Goal: Task Accomplishment & Management: Use online tool/utility

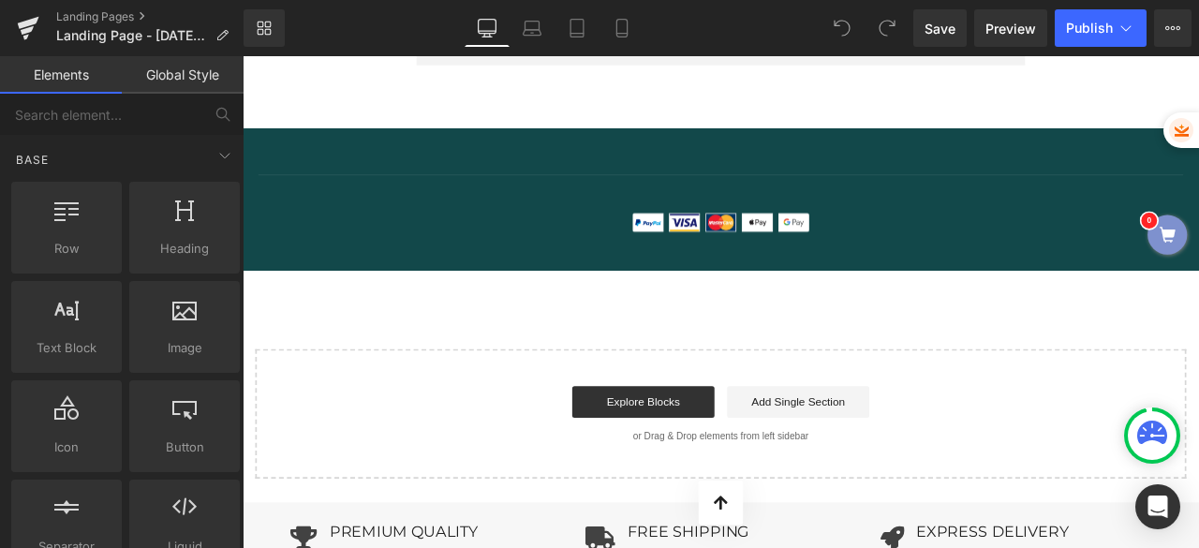
scroll to position [6777, 0]
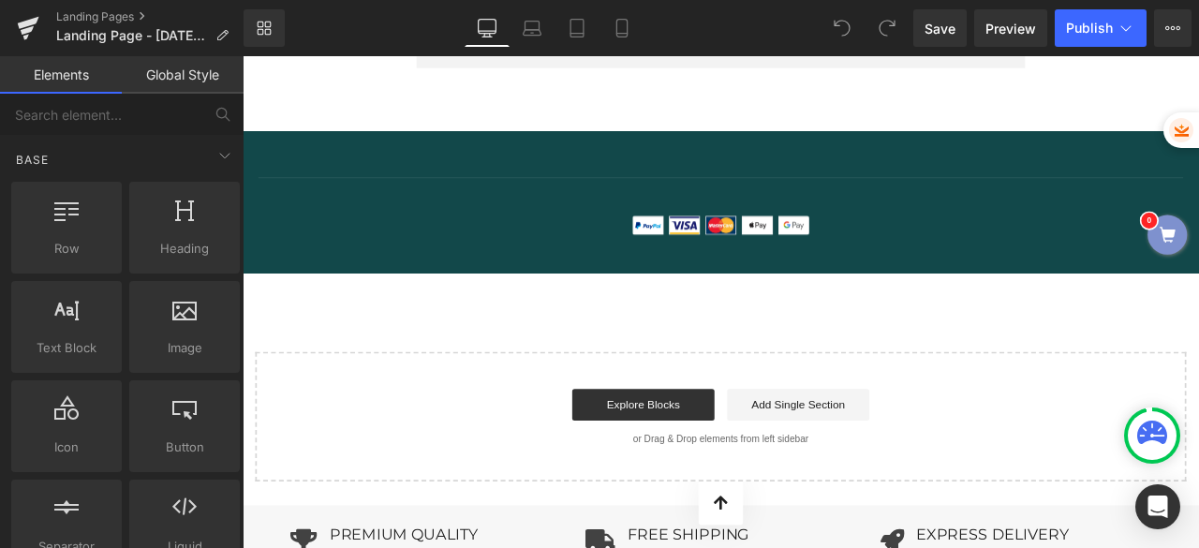
click at [858, 408] on div "Start building your page Explore Blocks Add Single Section or Drag & Drop eleme…" at bounding box center [810, 483] width 1100 height 150
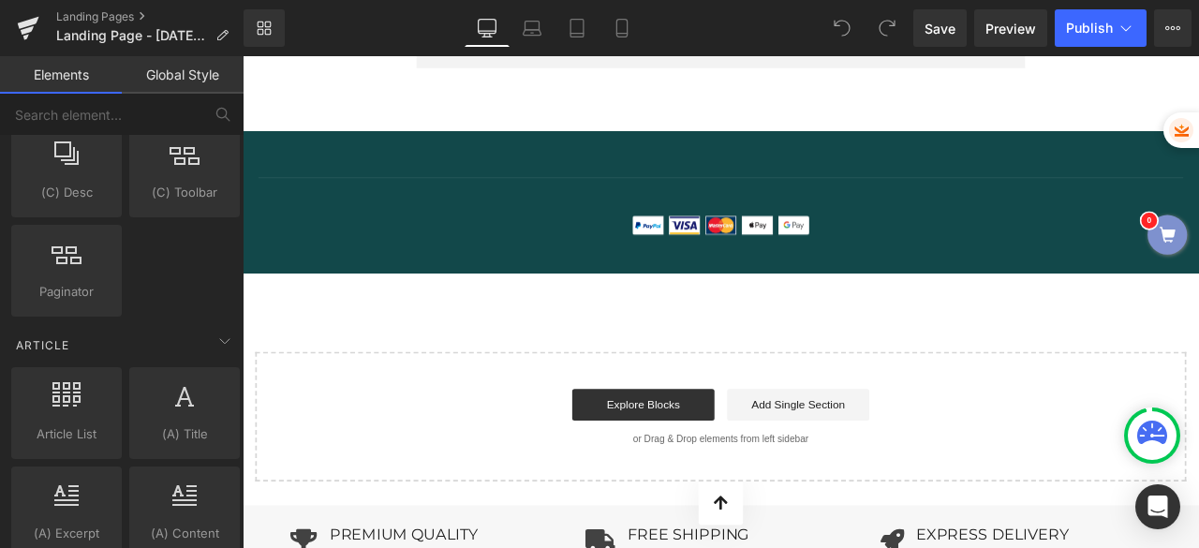
scroll to position [3496, 0]
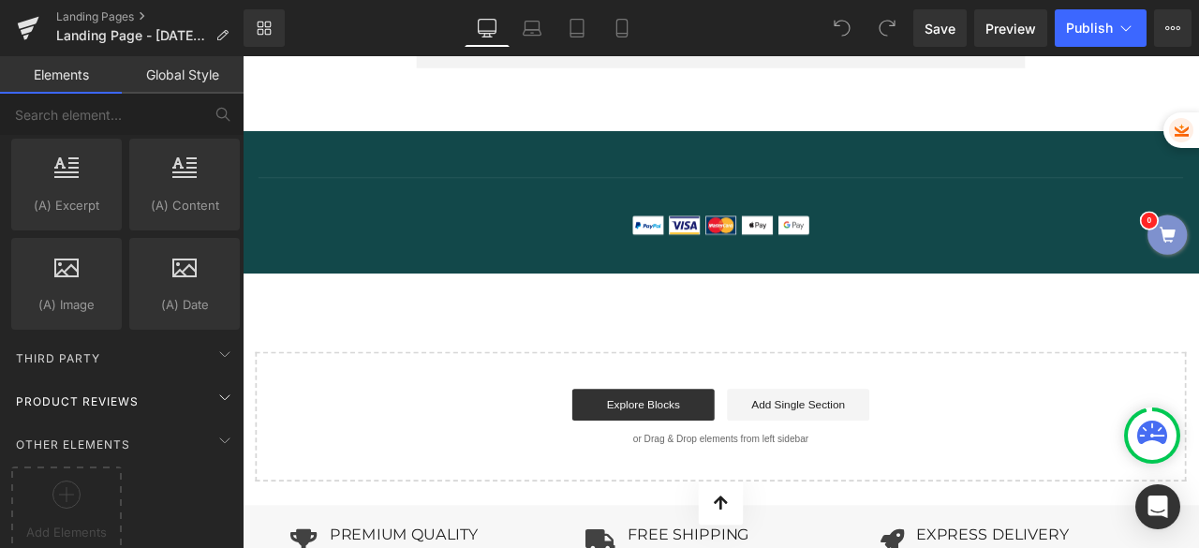
click at [102, 382] on div "Product Reviews" at bounding box center [125, 400] width 236 height 37
click at [880, 451] on link "Add Single Section" at bounding box center [901, 469] width 169 height 37
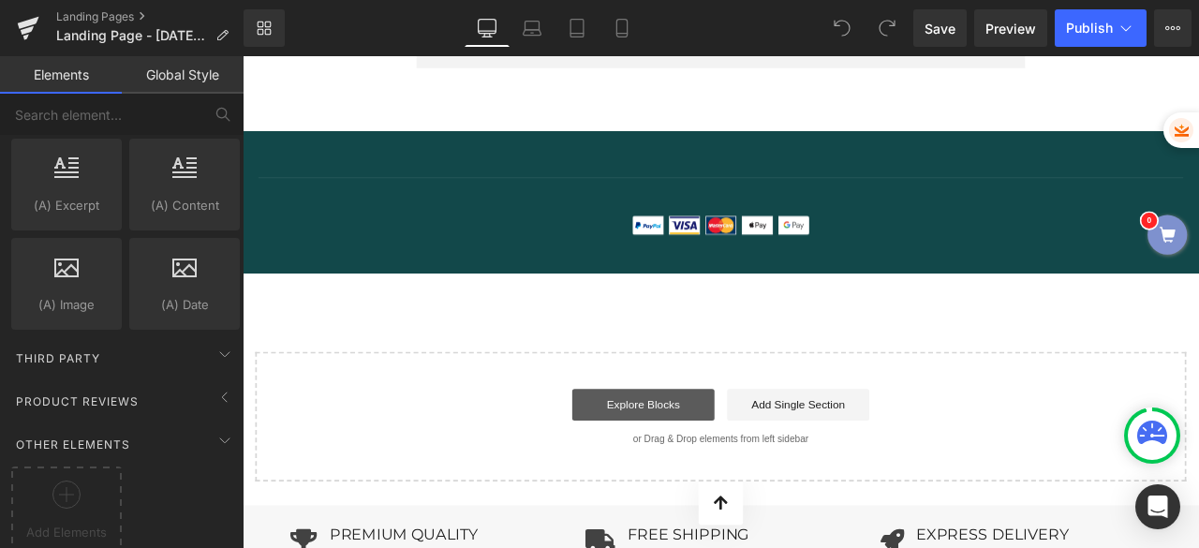
click at [759, 451] on link "Explore Blocks" at bounding box center [717, 469] width 169 height 37
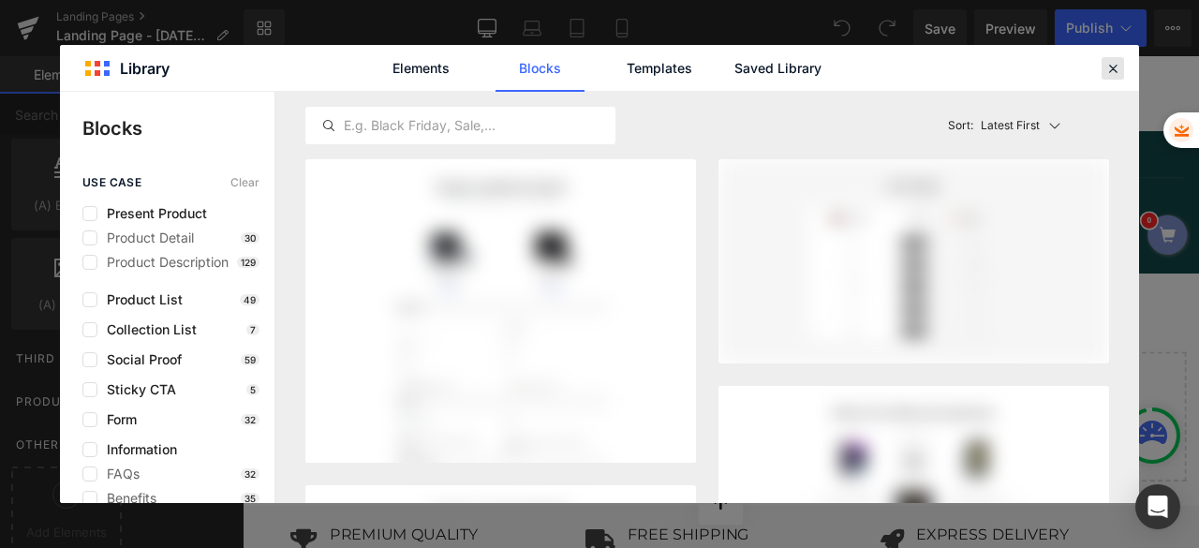
click at [1119, 68] on icon at bounding box center [1113, 68] width 17 height 17
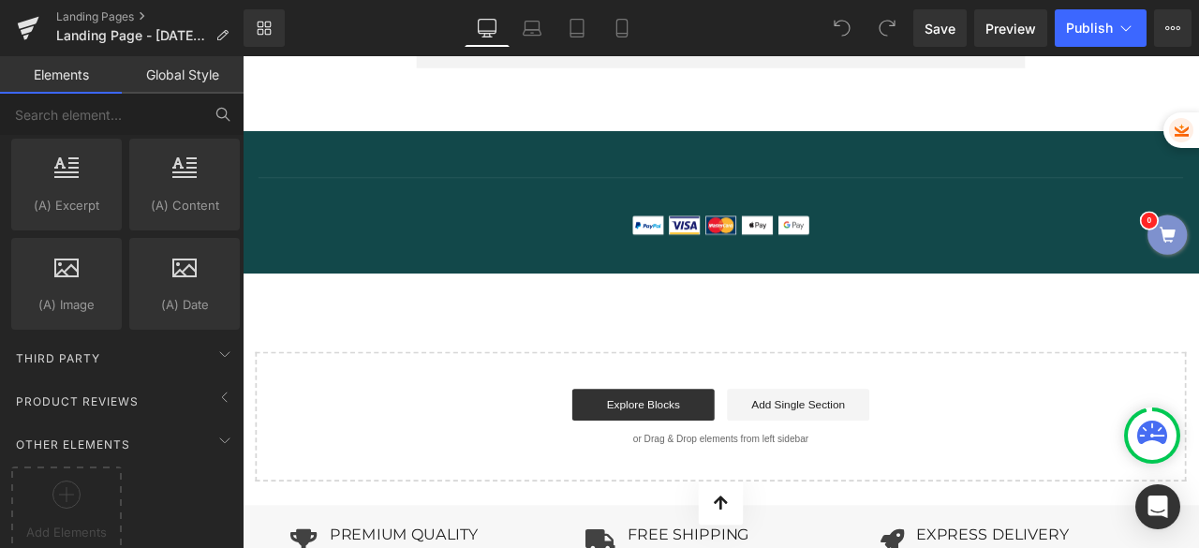
click at [219, 110] on icon at bounding box center [223, 114] width 17 height 17
click at [141, 109] on input "text" at bounding box center [101, 114] width 202 height 41
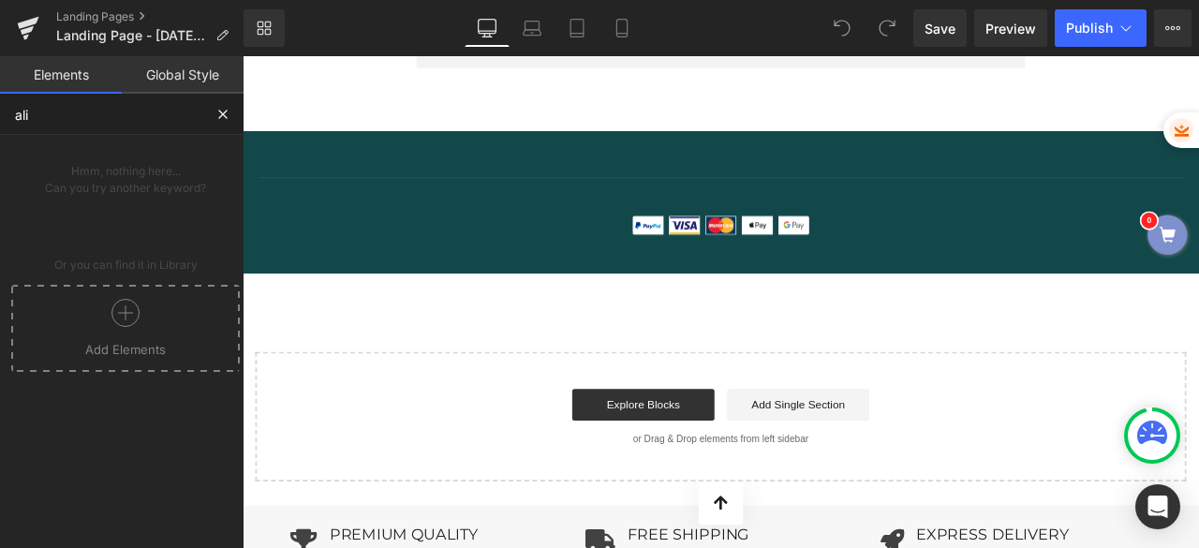
scroll to position [0, 0]
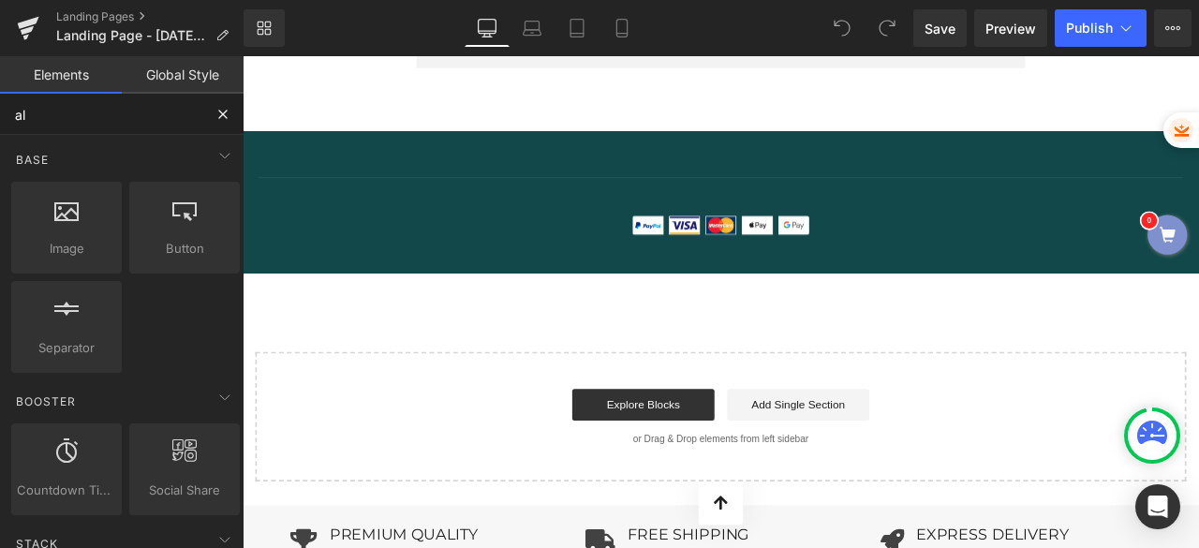
type input "a"
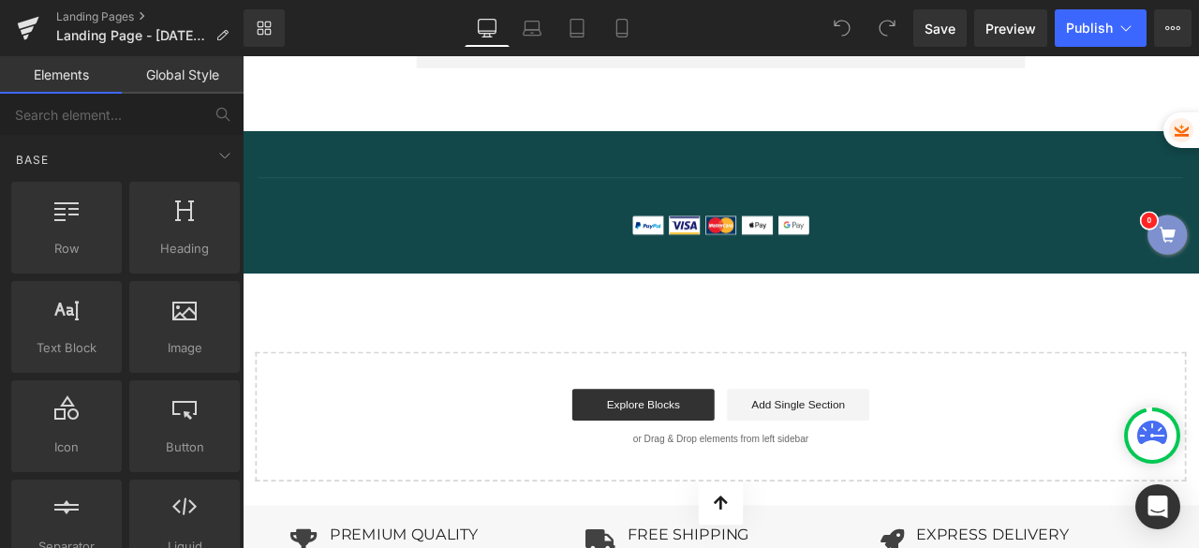
click at [161, 72] on link "Global Style" at bounding box center [183, 74] width 122 height 37
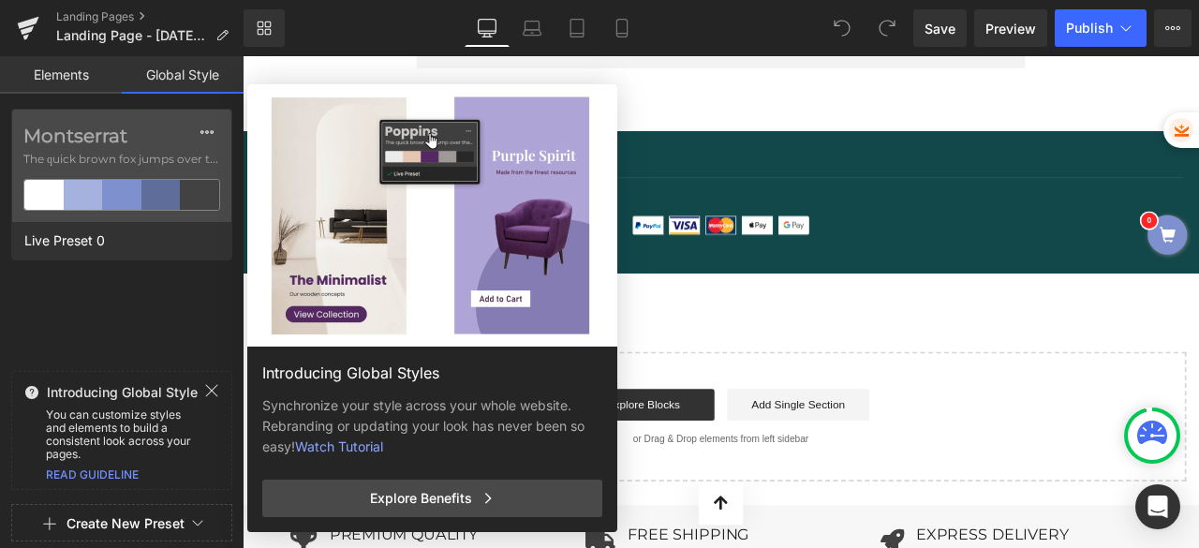
click at [92, 72] on link "Elements" at bounding box center [61, 74] width 122 height 37
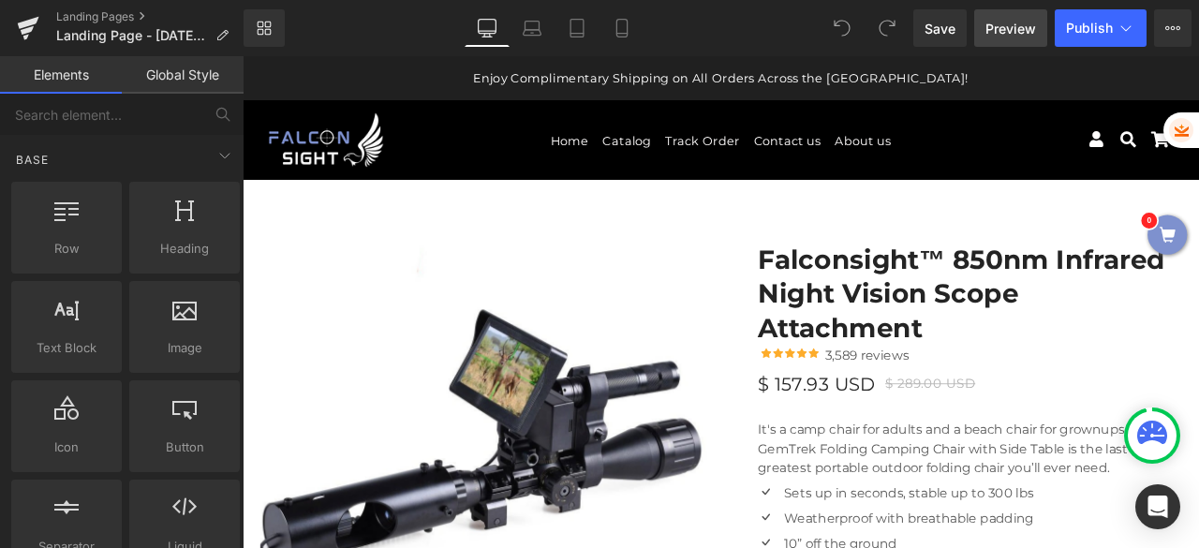
click at [1002, 29] on span "Preview" at bounding box center [1011, 29] width 51 height 20
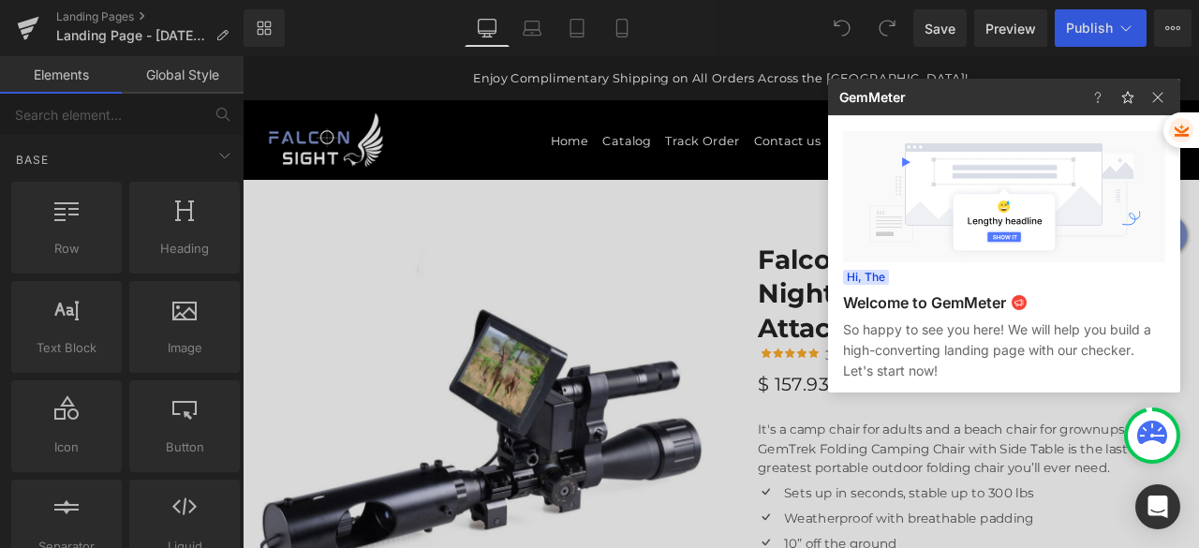
click at [748, 263] on div at bounding box center [599, 274] width 1199 height 548
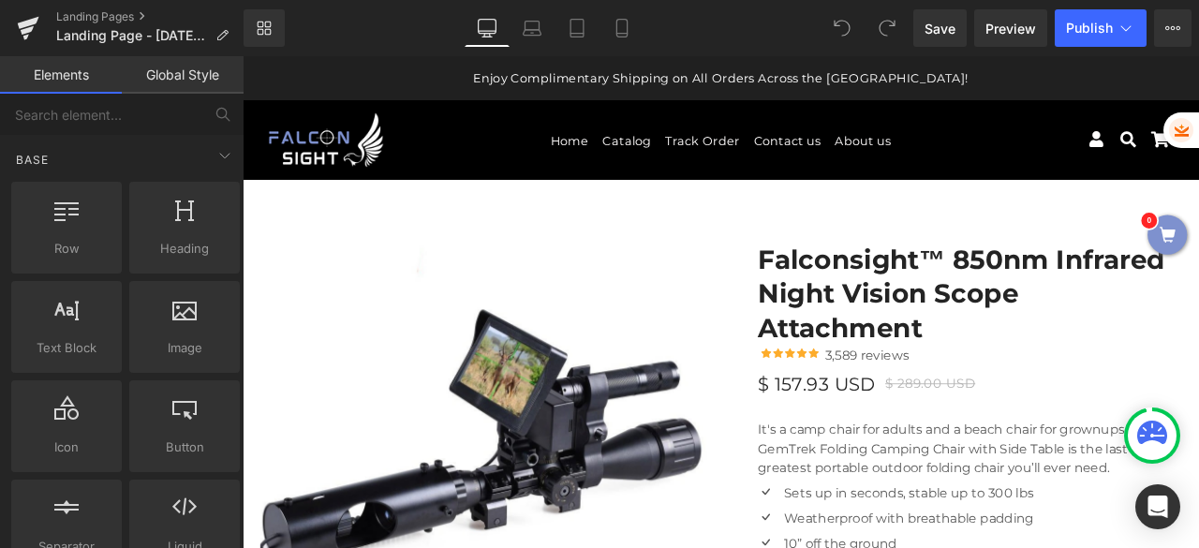
click at [202, 74] on link "Global Style" at bounding box center [183, 74] width 122 height 37
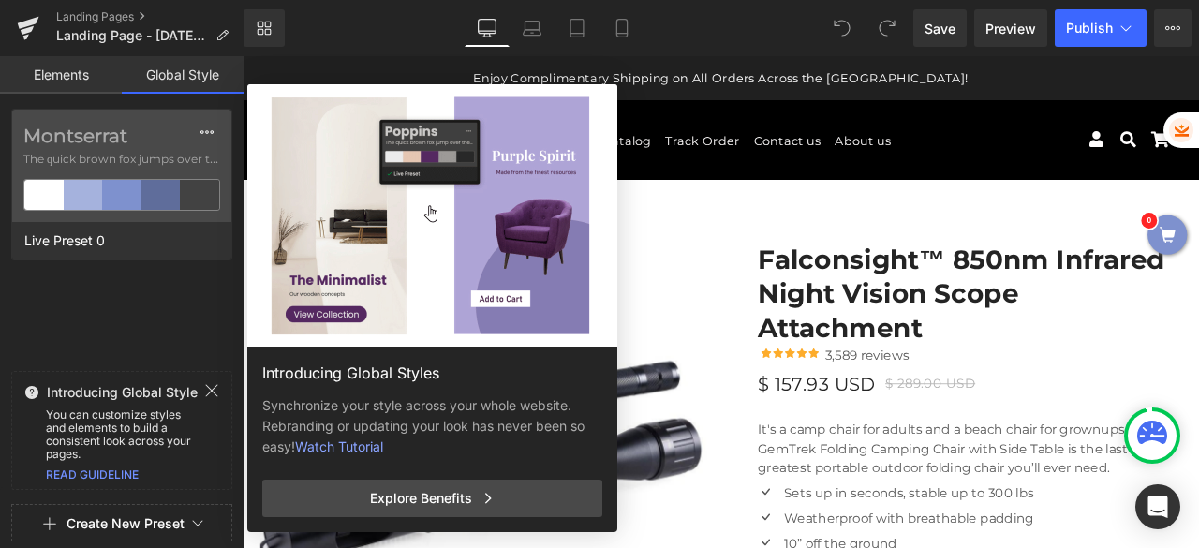
click at [62, 72] on link "Elements" at bounding box center [61, 74] width 122 height 37
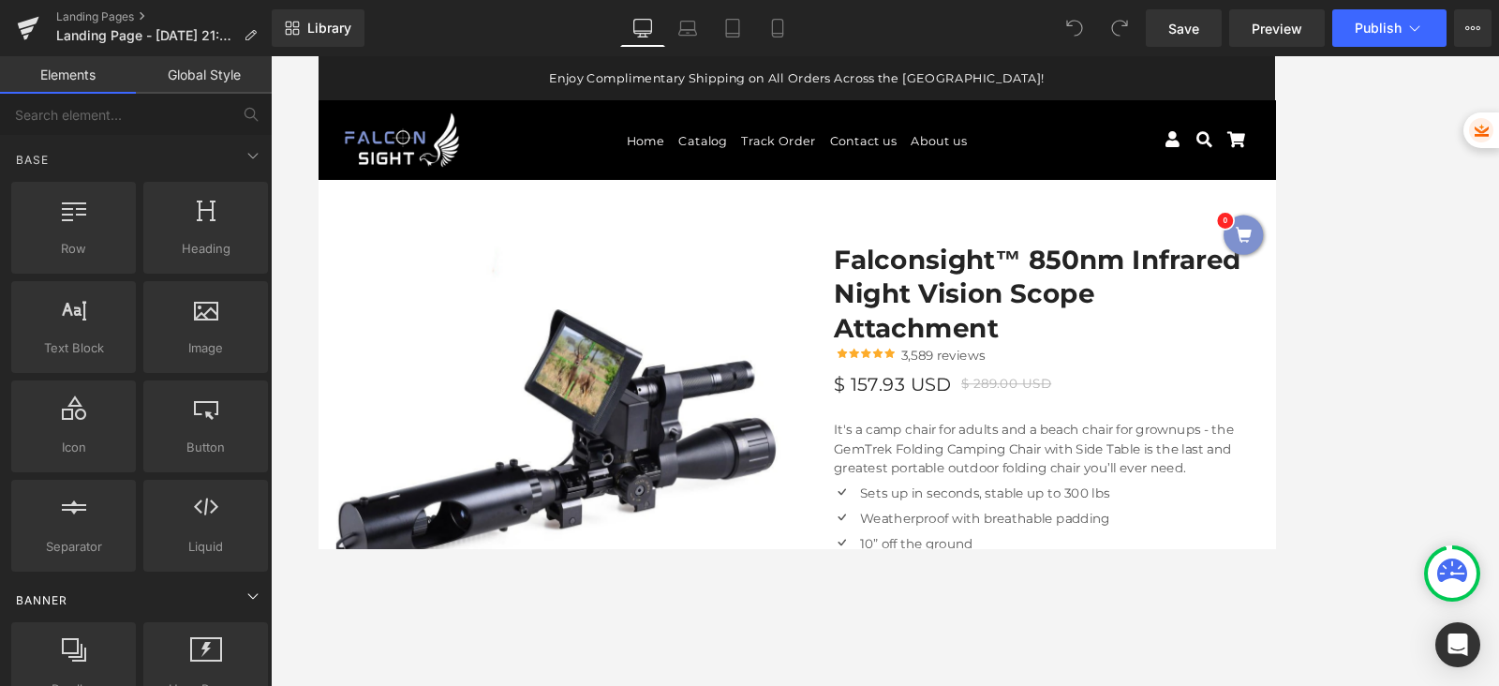
drag, startPoint x: 1194, startPoint y: 1, endPoint x: 139, endPoint y: 589, distance: 1207.9
click at [139, 547] on div "Banner" at bounding box center [139, 599] width 264 height 37
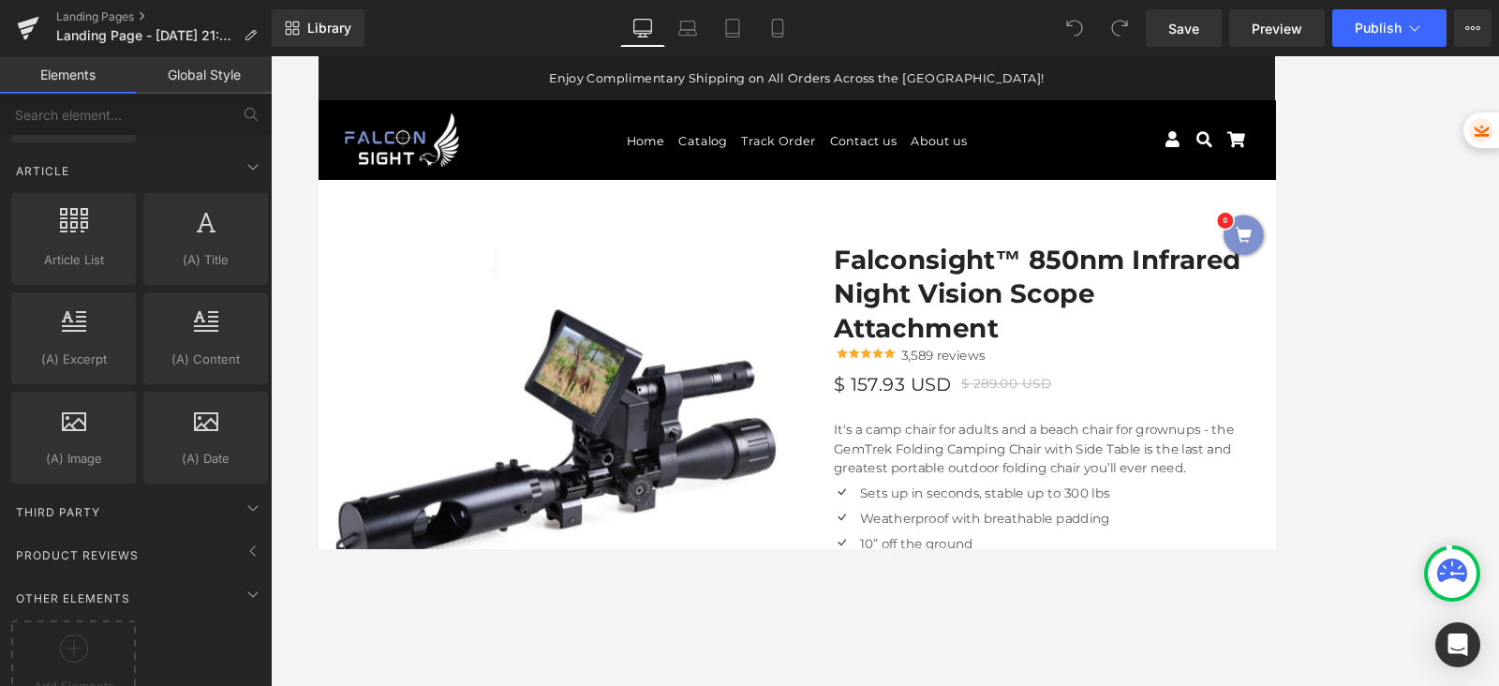
scroll to position [3263, 0]
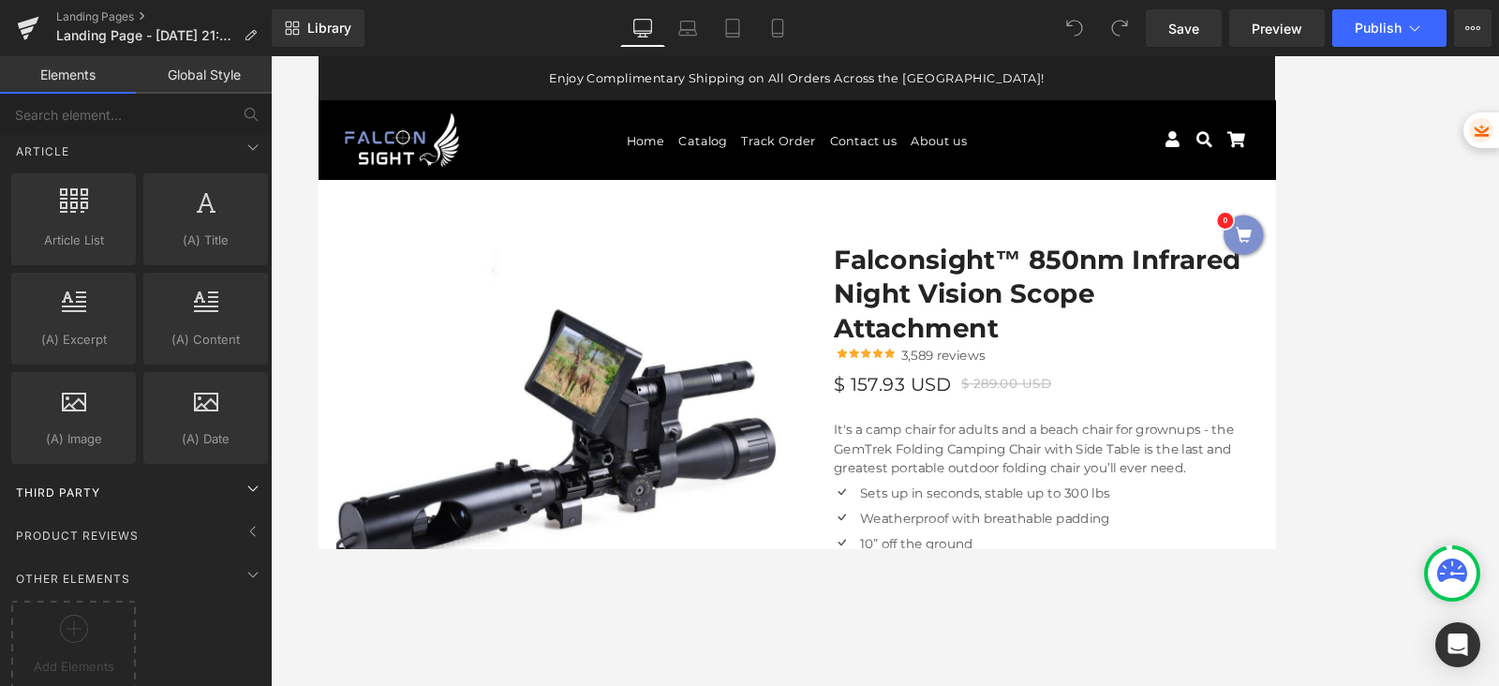
click at [76, 483] on span "Third Party" at bounding box center [58, 492] width 88 height 18
click at [253, 477] on icon at bounding box center [253, 488] width 22 height 22
click at [45, 547] on div "Other Elements" at bounding box center [139, 577] width 264 height 37
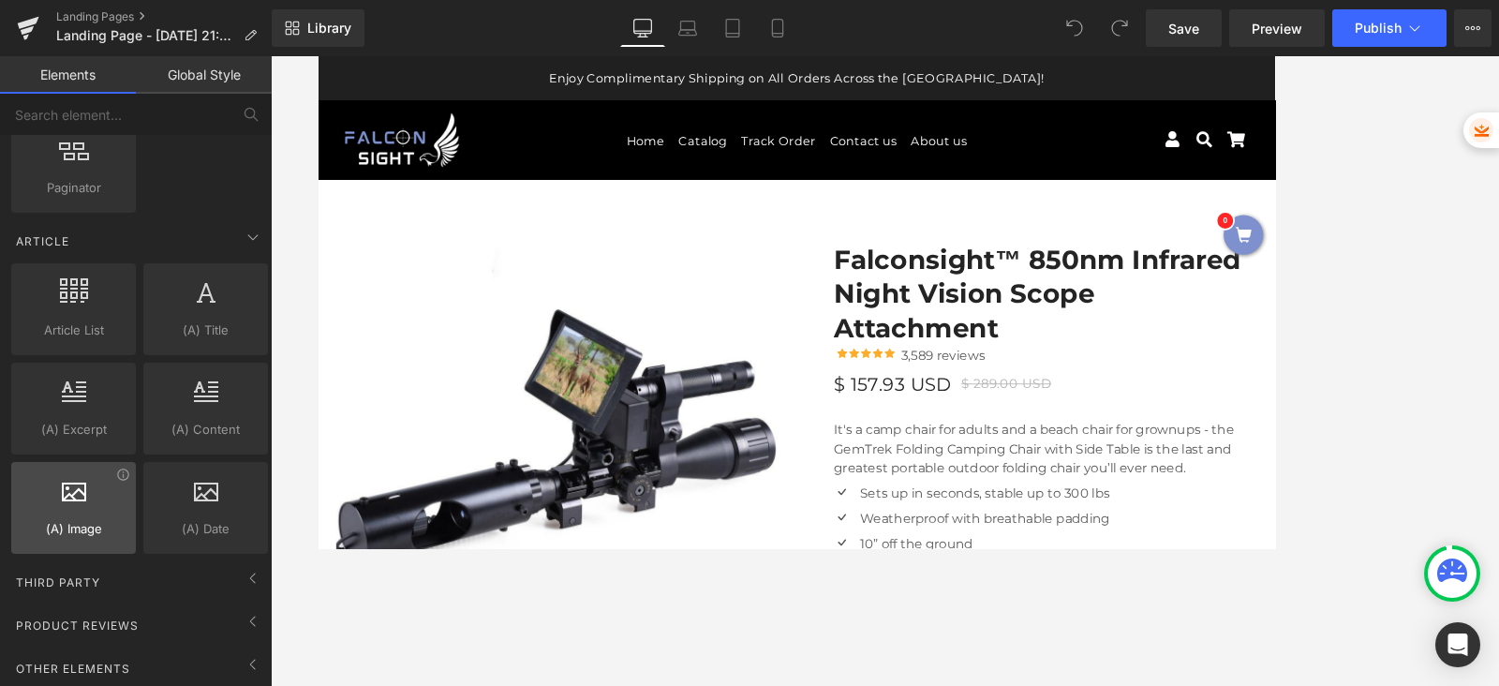
scroll to position [3166, 0]
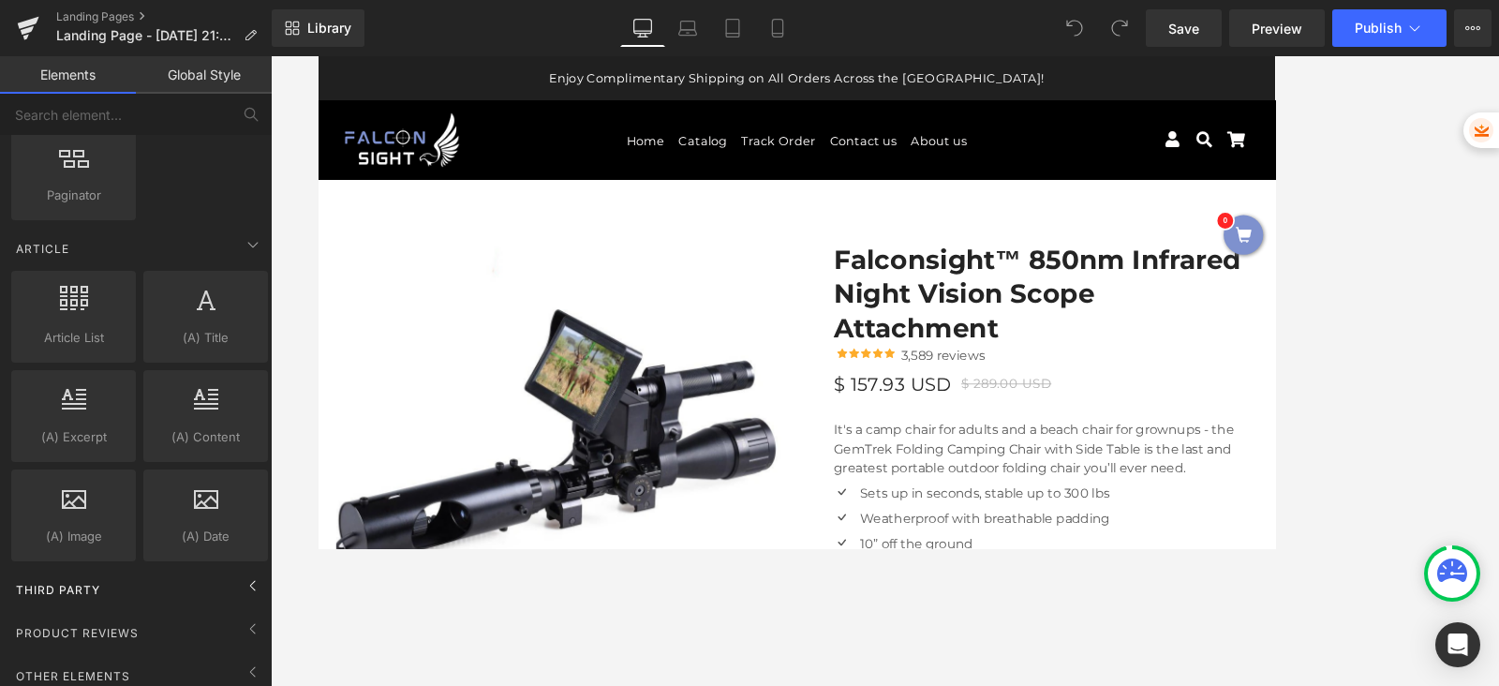
click at [58, 547] on div "Third Party" at bounding box center [139, 589] width 264 height 37
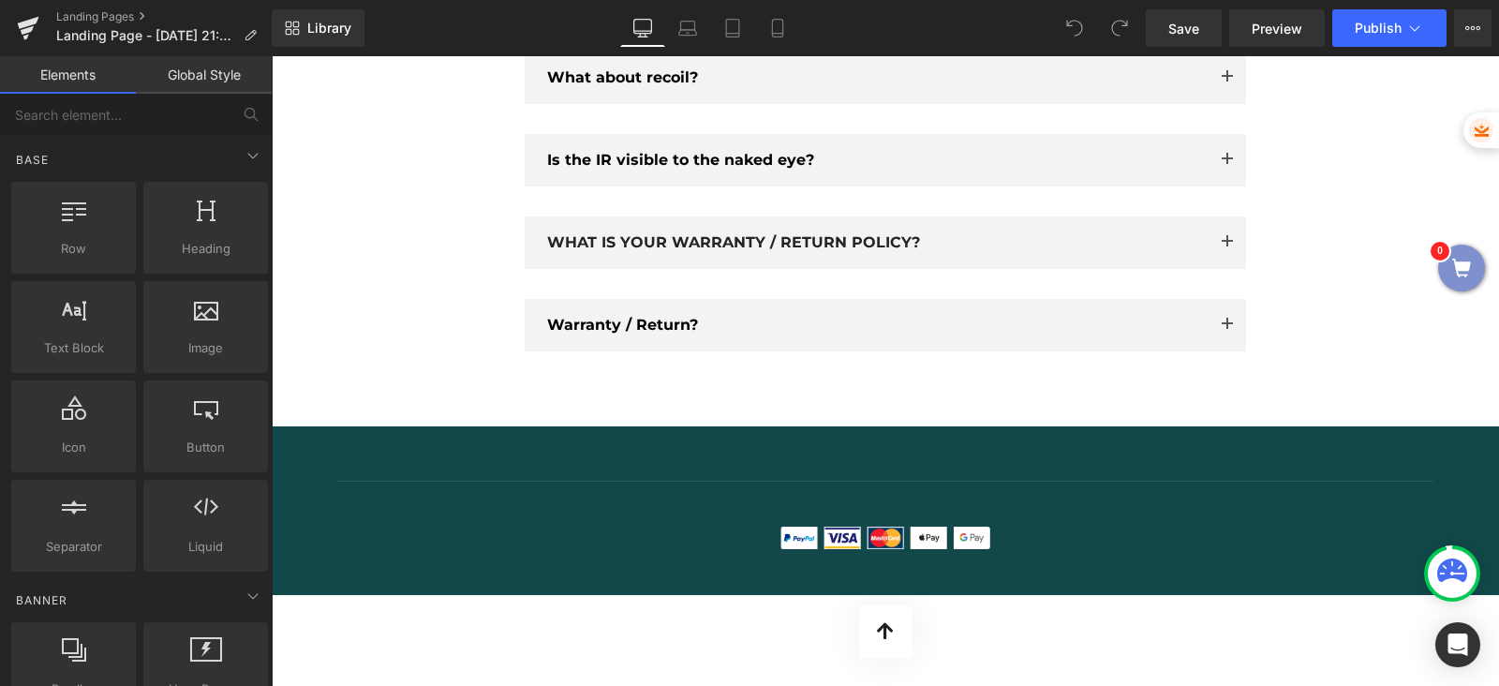
scroll to position [6510, 0]
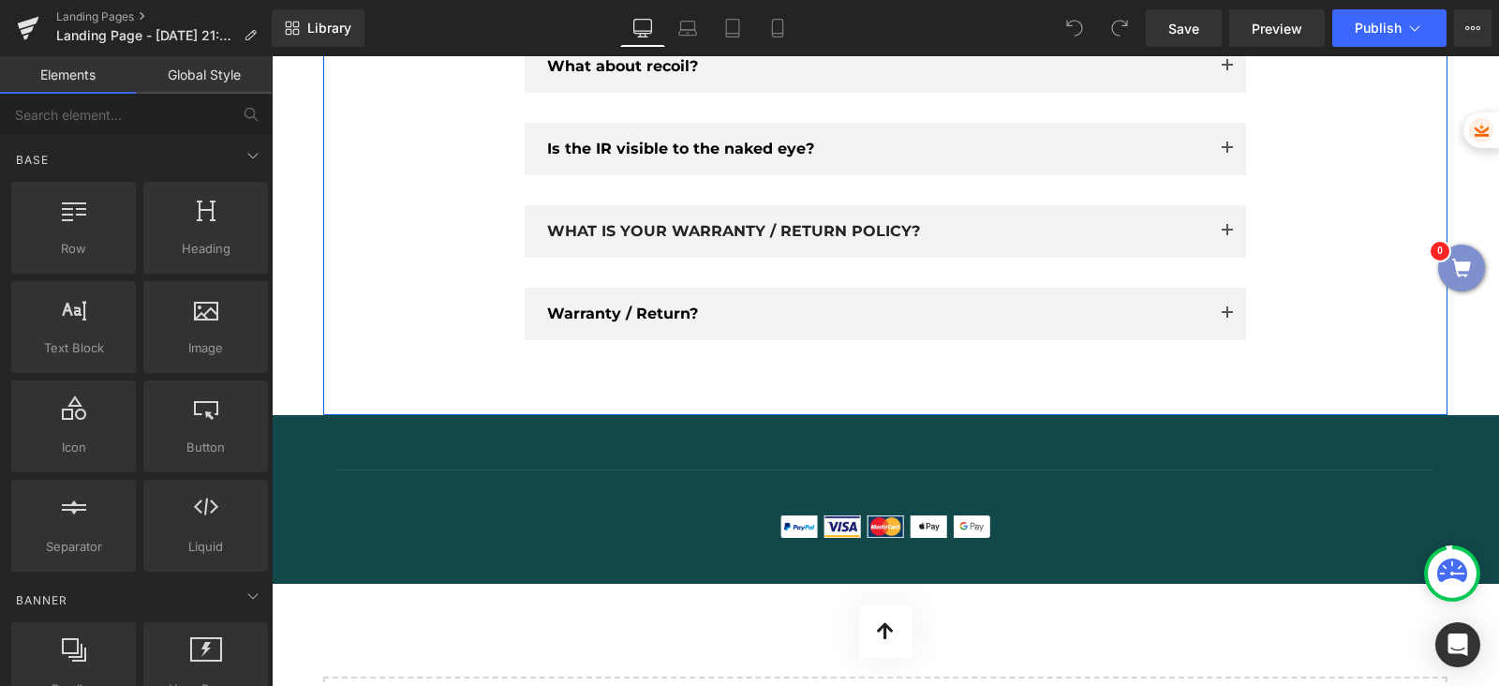
click at [841, 371] on div "Frequently Asked Questions Heading Have Questions? We’re Here To Help Text Bloc…" at bounding box center [885, 87] width 1124 height 656
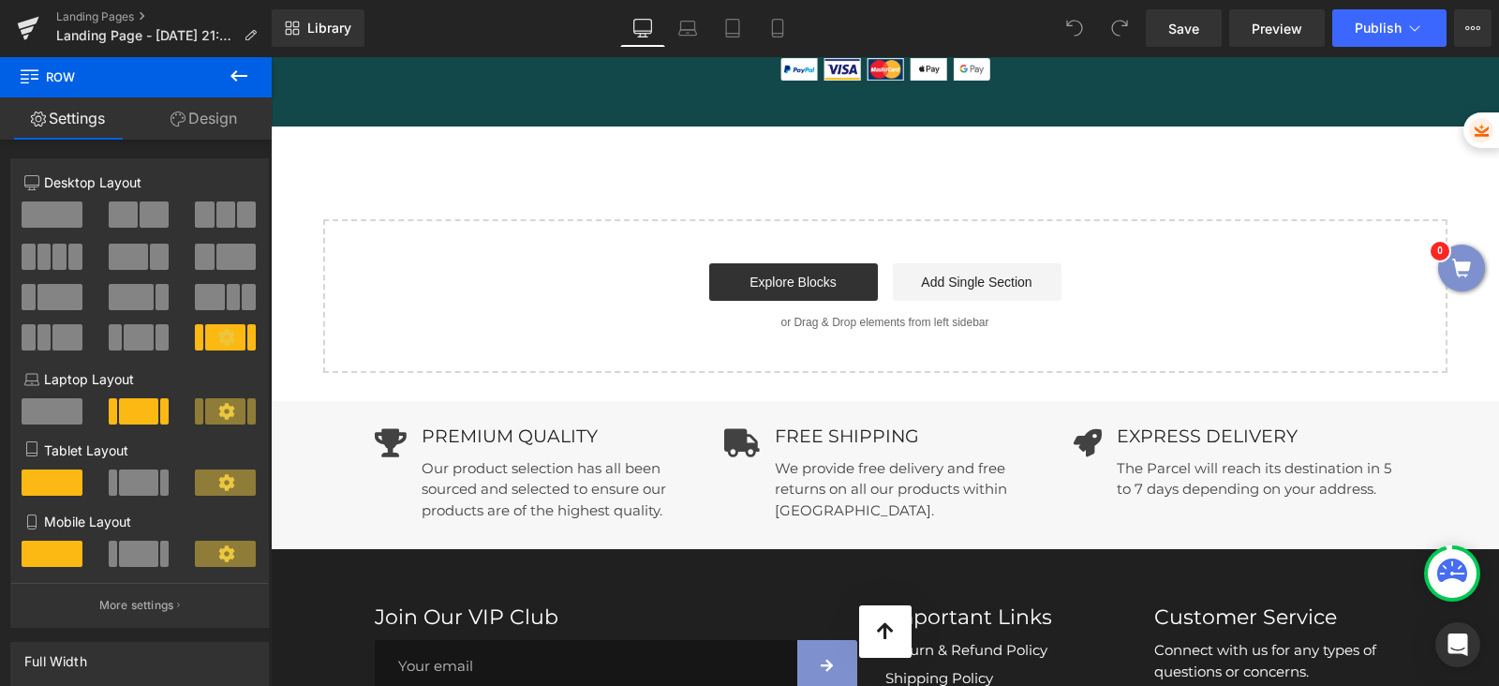
scroll to position [6970, 0]
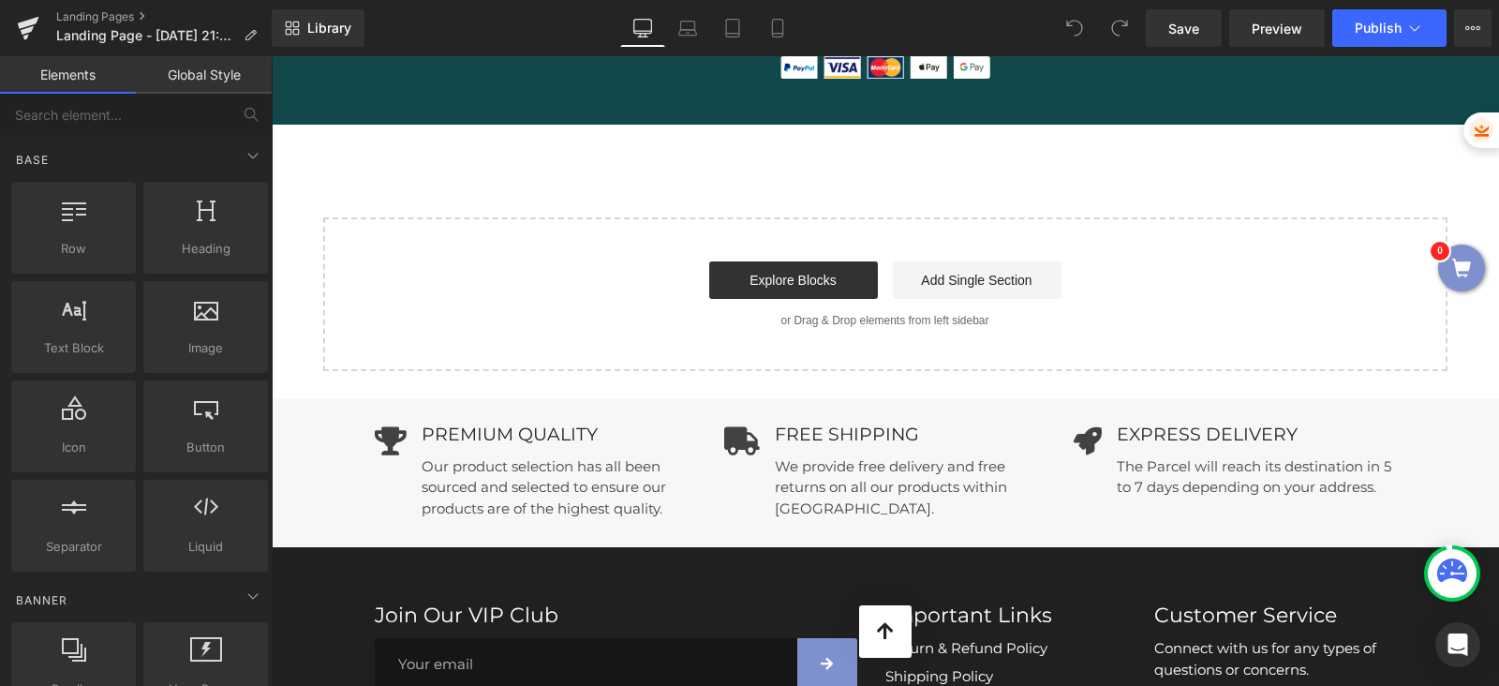
click at [696, 318] on p "or Drag & Drop elements from left sidebar" at bounding box center [885, 320] width 1064 height 13
click at [122, 106] on input "text" at bounding box center [115, 114] width 230 height 41
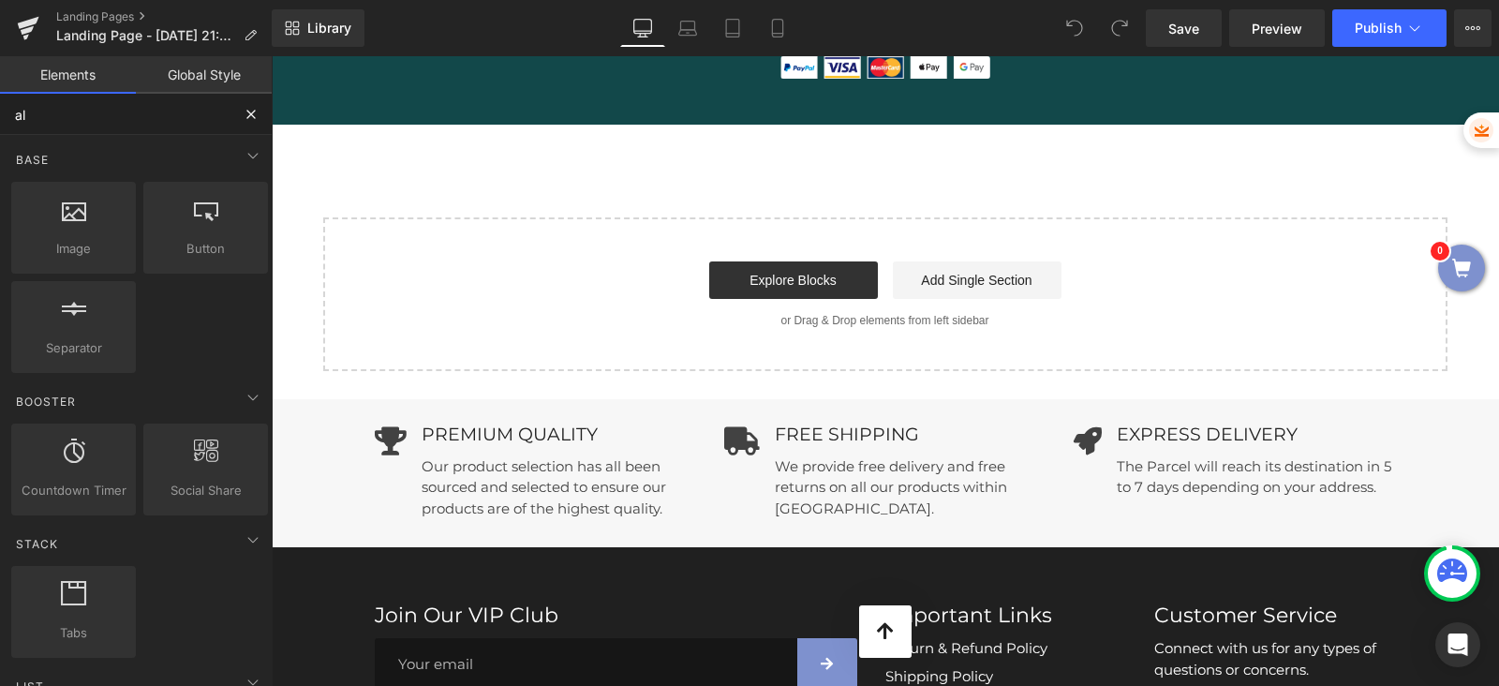
type input "a"
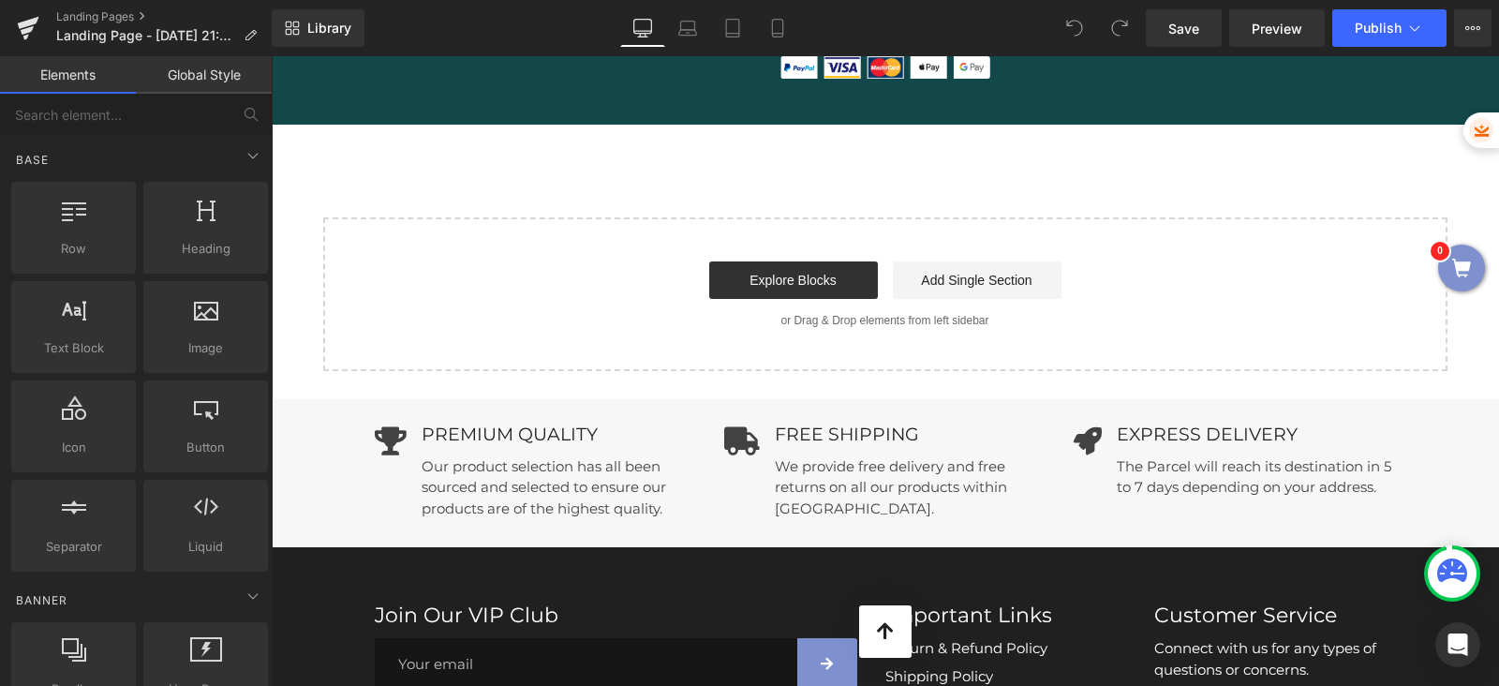
click at [195, 71] on link "Global Style" at bounding box center [204, 74] width 136 height 37
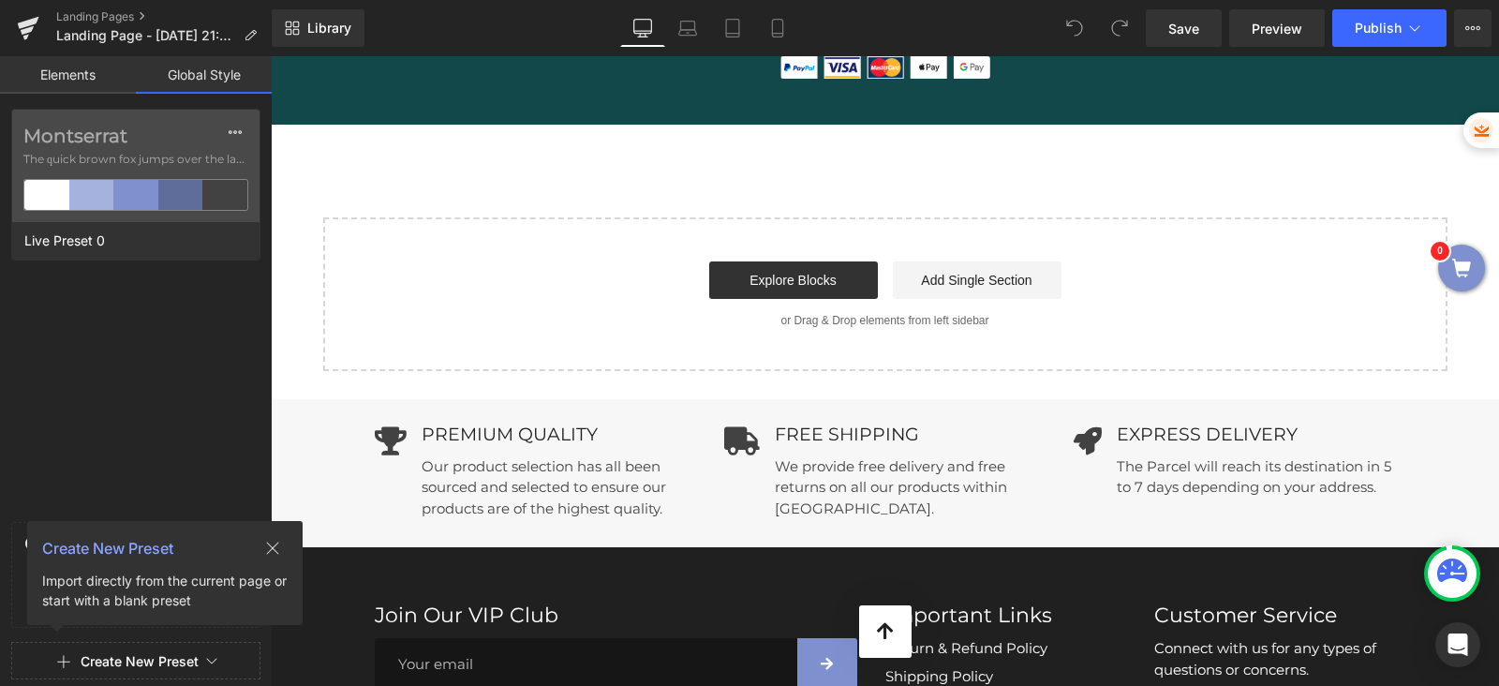
click at [108, 77] on link "Elements" at bounding box center [68, 74] width 136 height 37
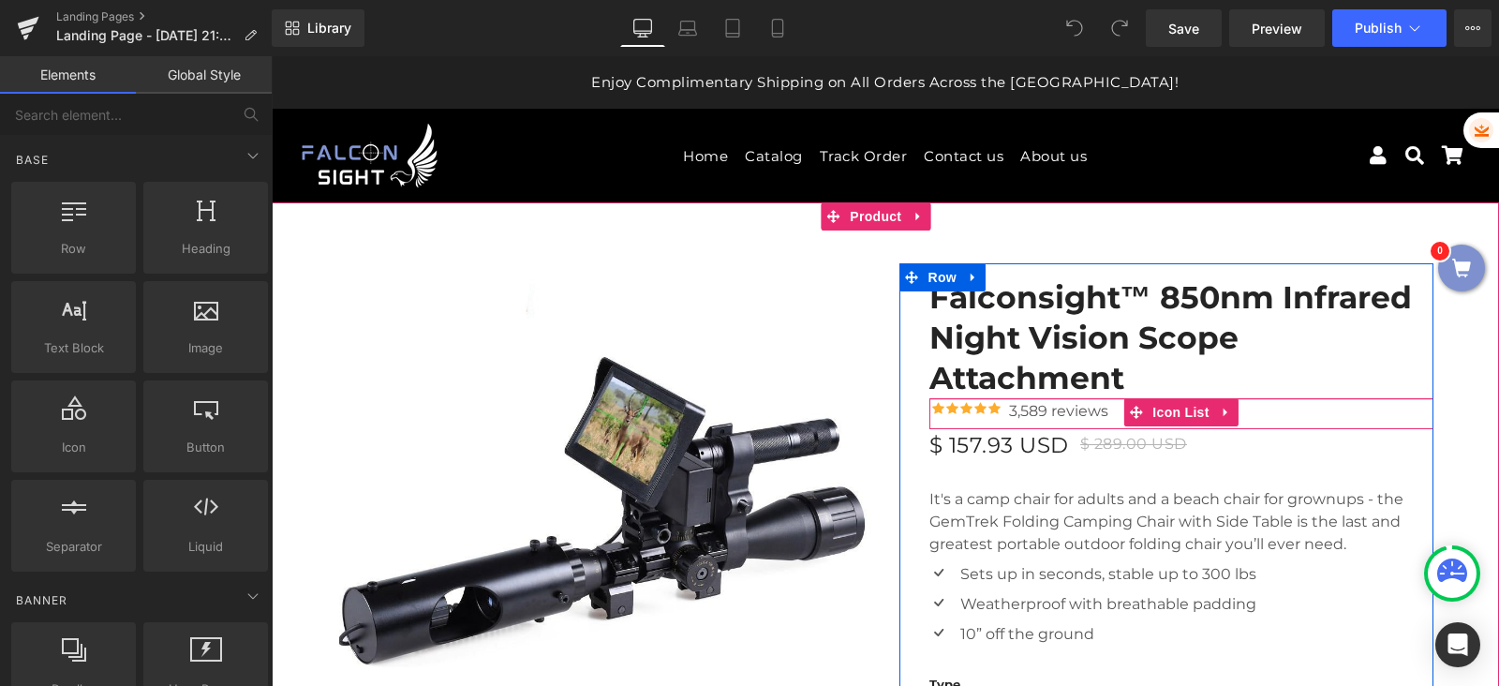
click at [973, 400] on div "Icon Icon Icon Icon Icon Icon List Hoz" at bounding box center [966, 412] width 75 height 35
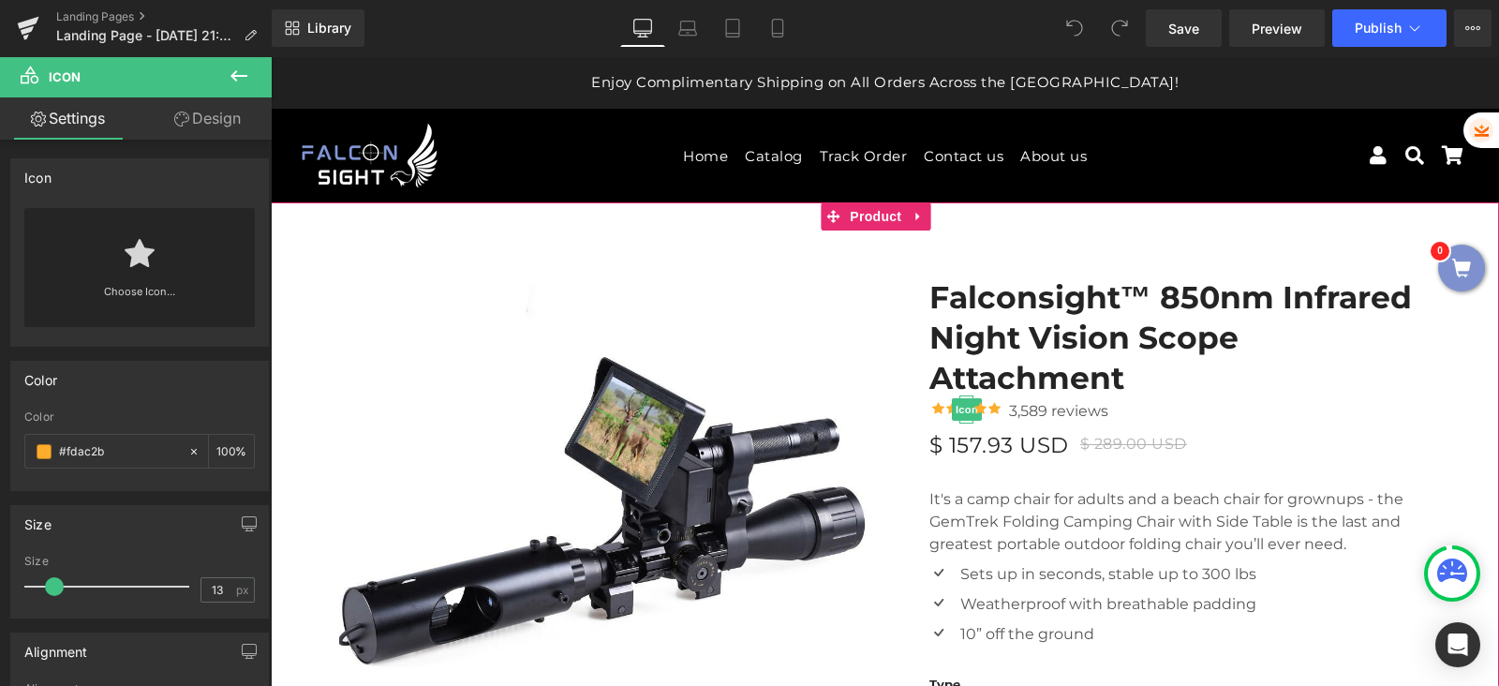
click at [754, 356] on img at bounding box center [606, 532] width 534 height 506
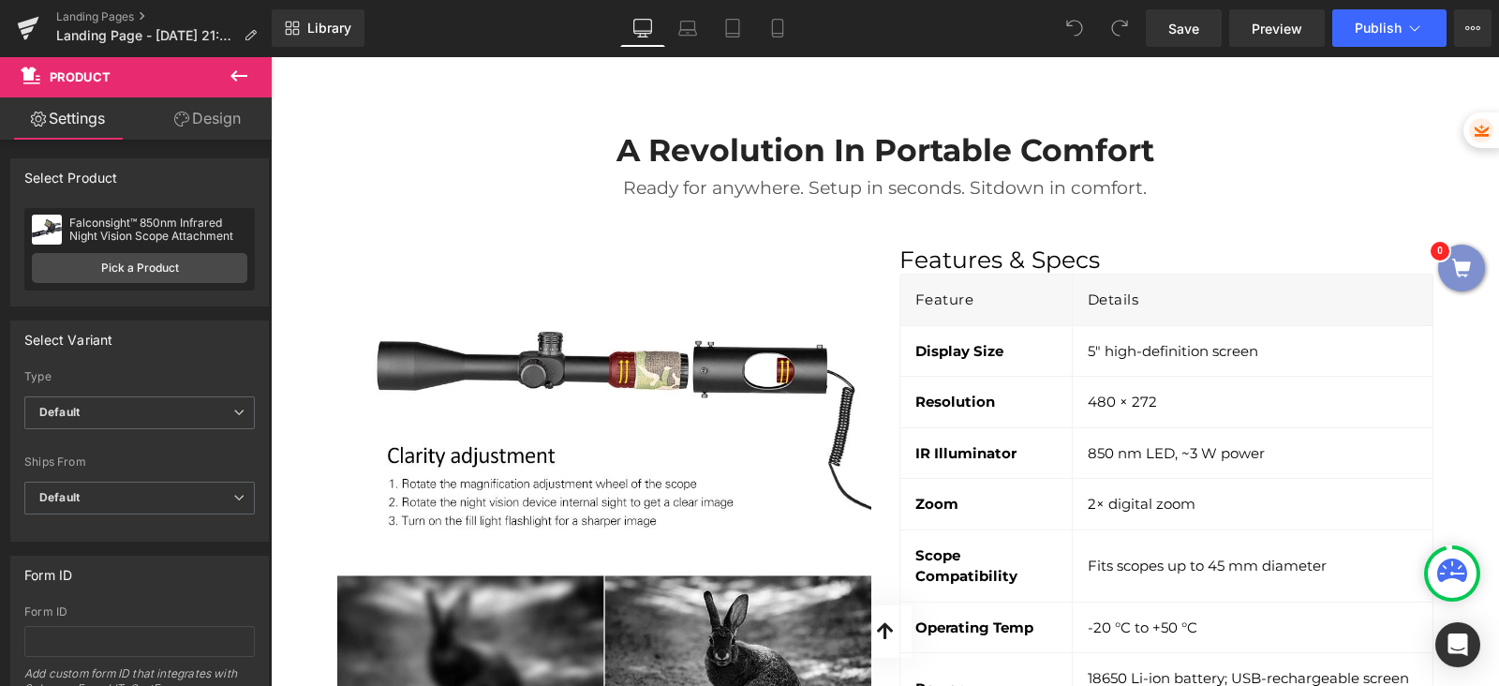
scroll to position [2885, 0]
